Goal: Transaction & Acquisition: Purchase product/service

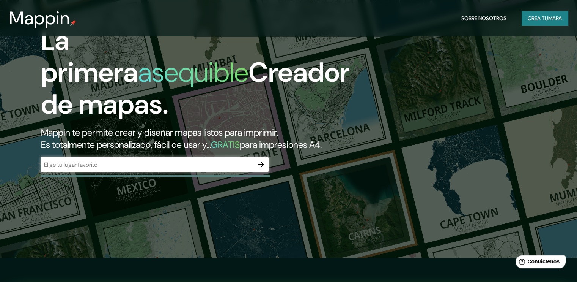
scroll to position [38, 0]
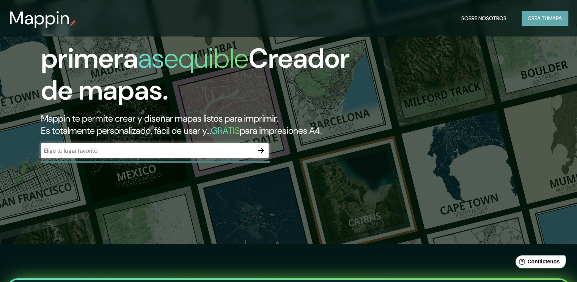
click at [533, 19] on font "Crea tu" at bounding box center [538, 18] width 20 height 7
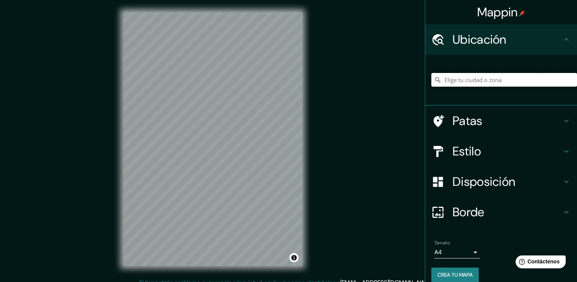
click at [475, 81] on input "Elige tu ciudad o zona" at bounding box center [505, 80] width 146 height 14
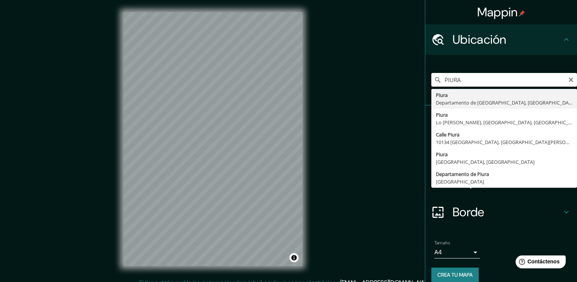
type input "Piura, [GEOGRAPHIC_DATA], [GEOGRAPHIC_DATA]"
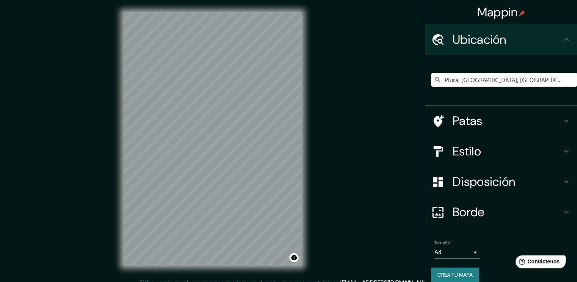
click at [156, 271] on div "© Mapbox © OpenStreetMap Improve this map" at bounding box center [212, 139] width 203 height 278
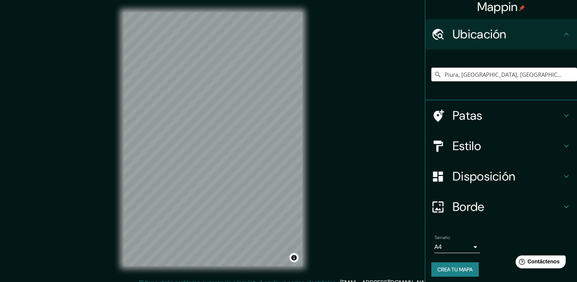
scroll to position [8, 0]
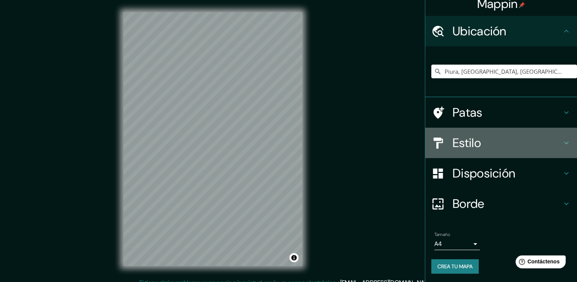
click at [495, 143] on h4 "Estilo" at bounding box center [507, 142] width 109 height 15
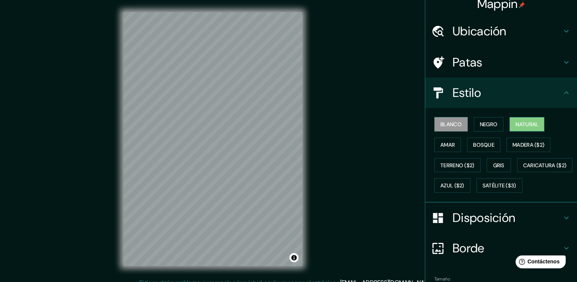
click at [523, 122] on font "Natural" at bounding box center [527, 124] width 23 height 7
click at [479, 143] on font "Bosque" at bounding box center [483, 144] width 21 height 7
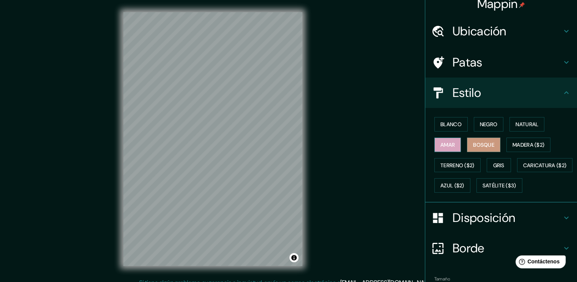
click at [441, 147] on font "Amar" at bounding box center [448, 144] width 14 height 7
click at [483, 124] on font "Negro" at bounding box center [489, 124] width 18 height 7
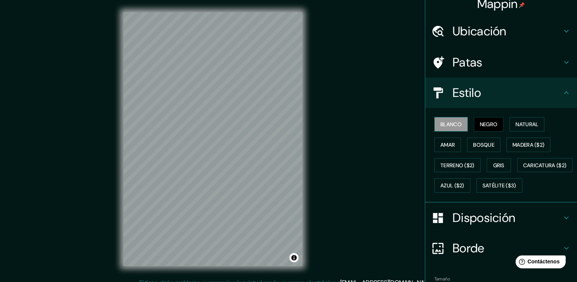
click at [455, 124] on font "Blanco" at bounding box center [451, 124] width 21 height 7
click at [516, 121] on font "Natural" at bounding box center [527, 124] width 23 height 7
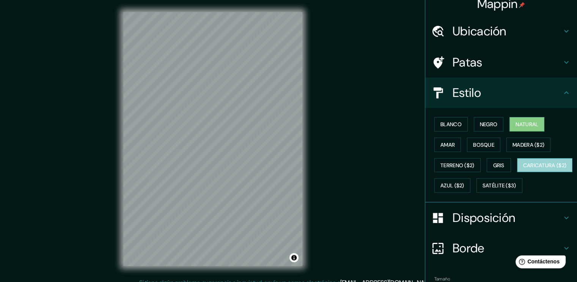
click at [517, 172] on button "Caricatura ($2)" at bounding box center [545, 165] width 56 height 14
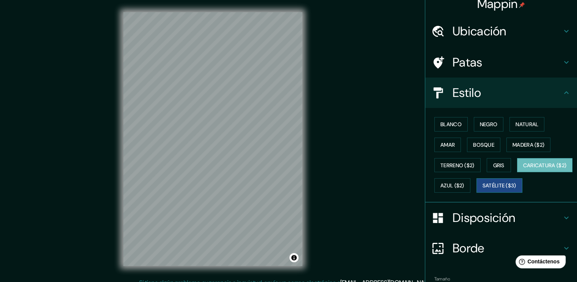
click at [483, 189] on font "Satélite ($3)" at bounding box center [500, 185] width 34 height 7
click at [493, 162] on font "Gris" at bounding box center [498, 165] width 11 height 7
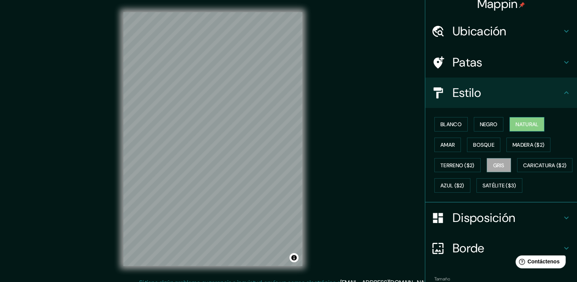
click at [516, 125] on font "Natural" at bounding box center [527, 124] width 23 height 7
